Goal: Information Seeking & Learning: Learn about a topic

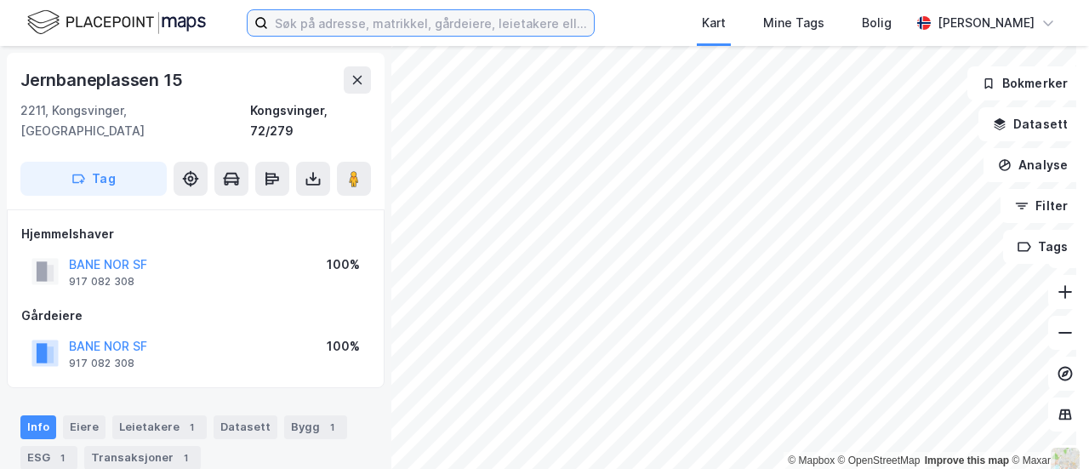
click at [465, 30] on input at bounding box center [431, 23] width 326 height 26
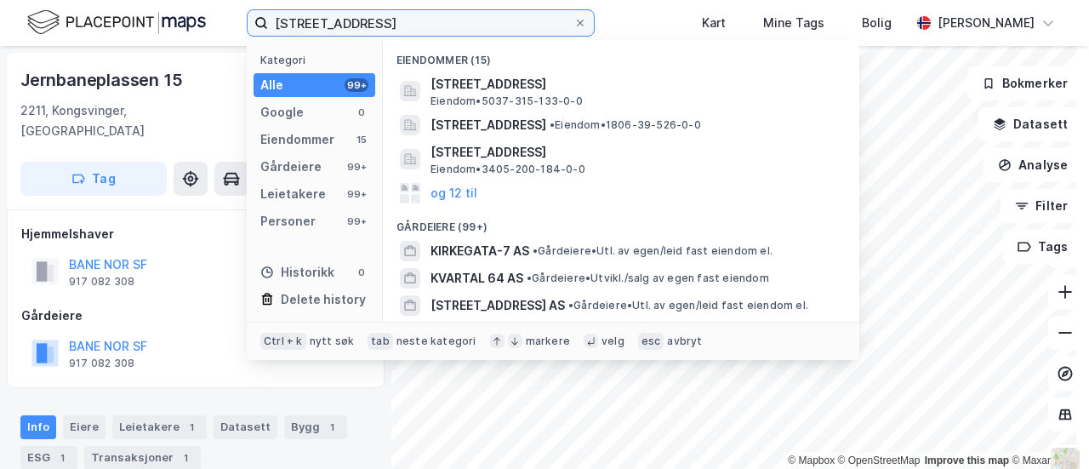
type input "[STREET_ADDRESS]"
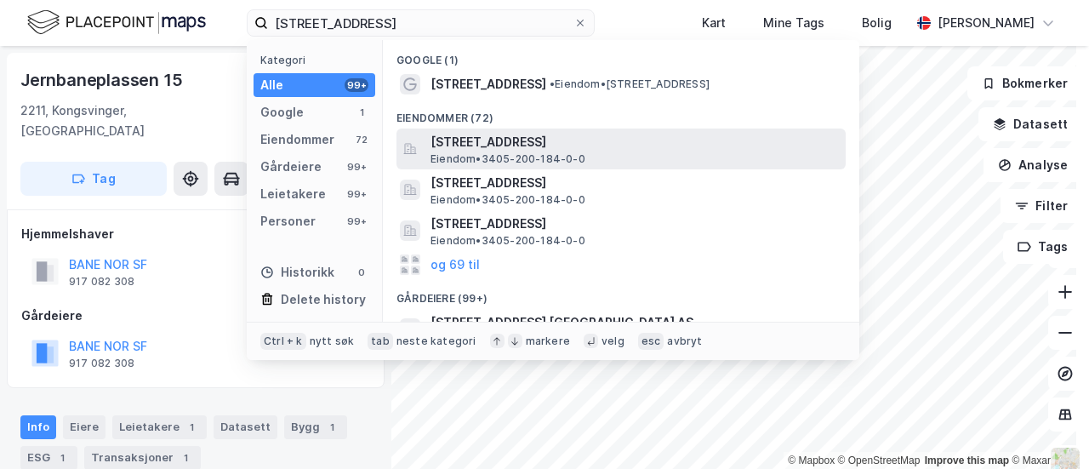
click at [470, 139] on span "[STREET_ADDRESS]" at bounding box center [634, 142] width 408 height 20
